Goal: Communication & Community: Answer question/provide support

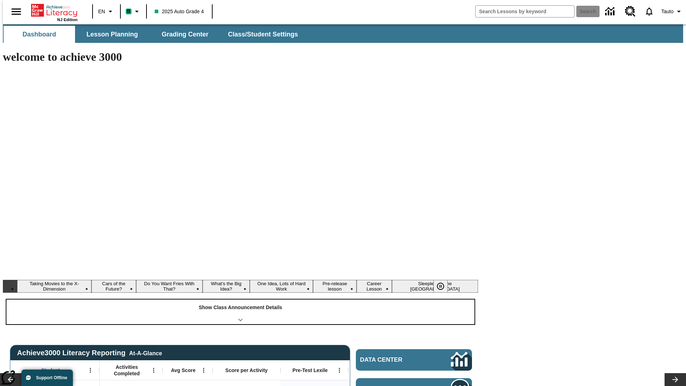
click at [240, 299] on div "Show Class Announcement Details" at bounding box center [240, 311] width 468 height 25
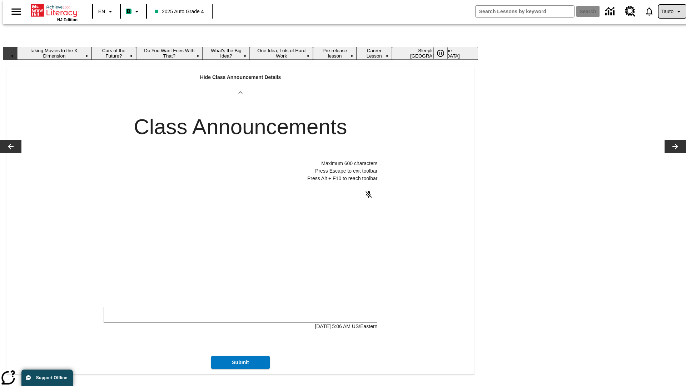
click at [668, 11] on span "Tauto" at bounding box center [667, 12] width 12 height 8
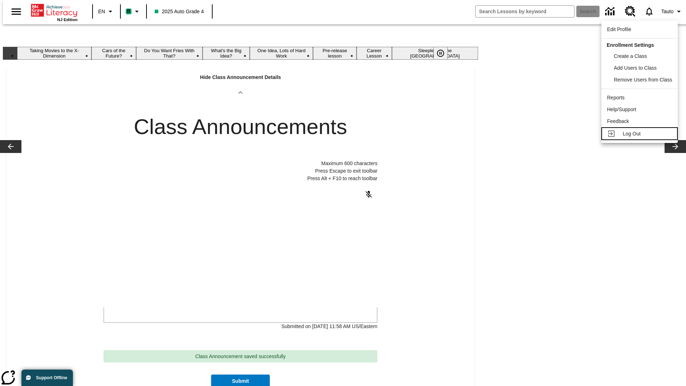
click at [641, 134] on span "Log Out" at bounding box center [632, 134] width 18 height 6
